Goal: Task Accomplishment & Management: Manage account settings

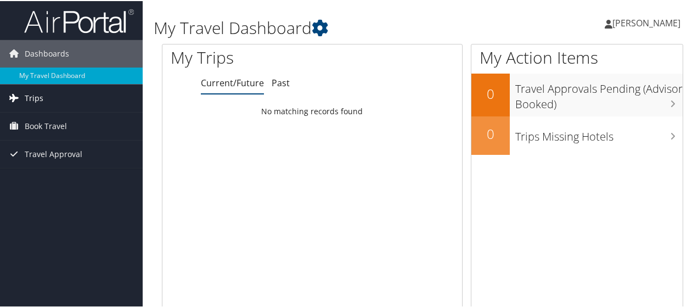
click at [31, 98] on span "Trips" at bounding box center [34, 96] width 19 height 27
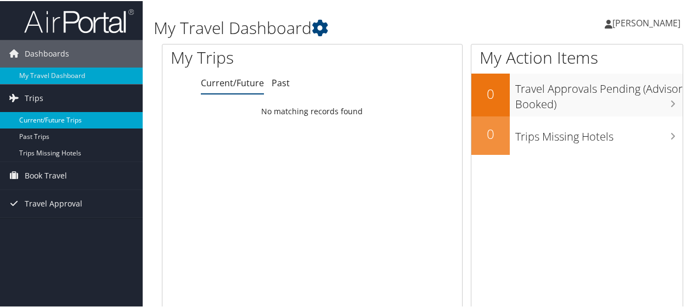
click at [59, 120] on link "Current/Future Trips" at bounding box center [71, 119] width 143 height 16
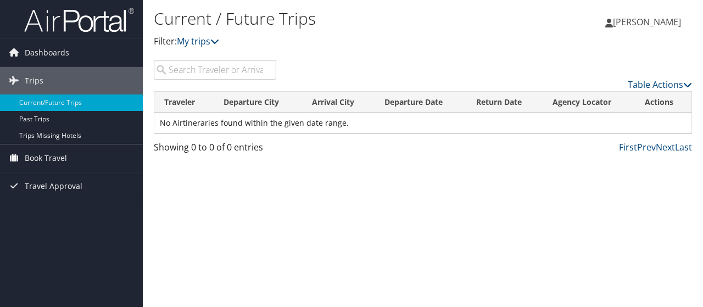
click at [98, 203] on div "Dashboards My Travel Dashboard Trips Current/Future Trips Past Trips Trips Miss…" at bounding box center [351, 153] width 703 height 307
click at [48, 158] on span "Book Travel" at bounding box center [46, 157] width 42 height 27
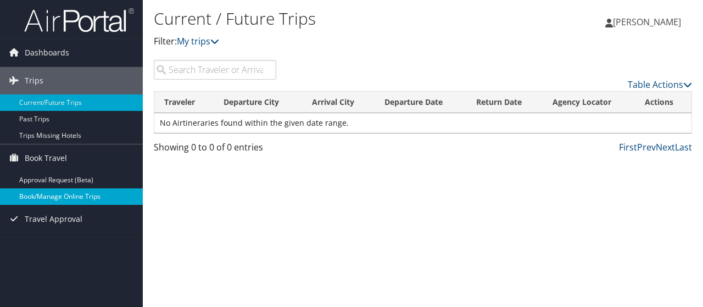
click at [45, 194] on link "Book/Manage Online Trips" at bounding box center [71, 196] width 143 height 16
